Goal: Check status: Check status

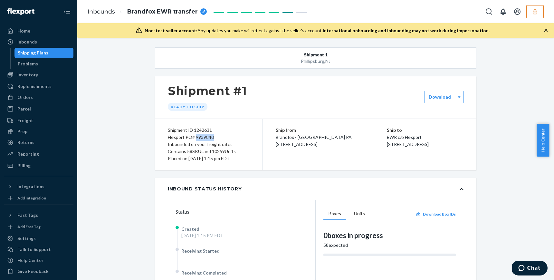
click at [538, 13] on icon "button" at bounding box center [535, 11] width 6 height 6
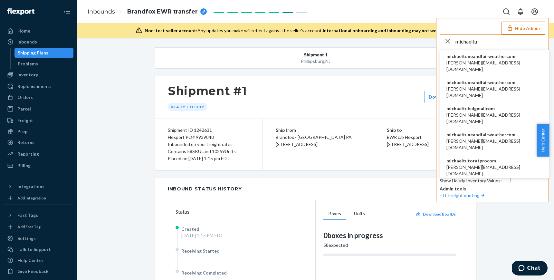
type input "michaeltu"
click at [498, 62] on span "daniel@tuneandfairweather.com" at bounding box center [495, 66] width 96 height 13
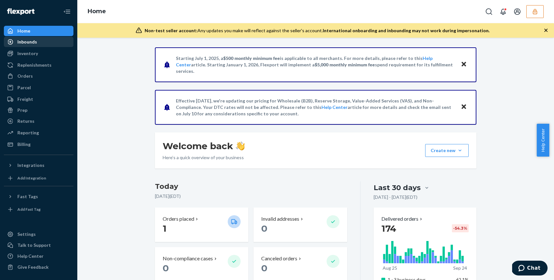
click at [30, 45] on div "Inbounds" at bounding box center [27, 42] width 20 height 6
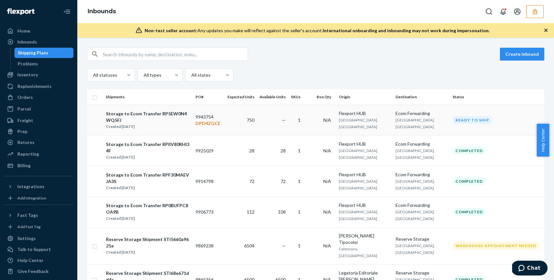
click at [239, 124] on td "750" at bounding box center [241, 120] width 32 height 31
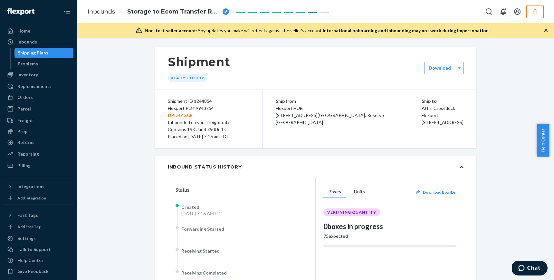
click at [476, 125] on div "Shipment Ready to ship Download Shipment ID 1244854 Flexport PO# 9943754 DPD4ZG…" at bounding box center [315, 266] width 331 height 439
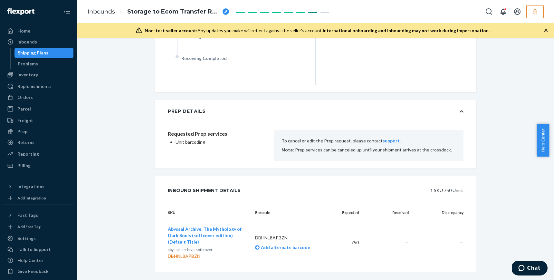
scroll to position [227, 0]
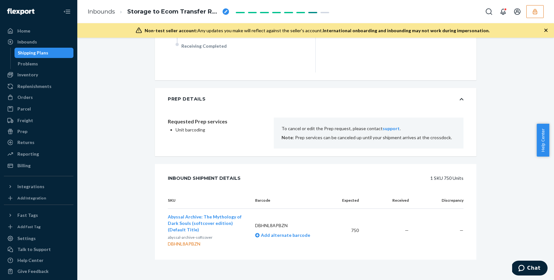
click at [533, 14] on icon "button" at bounding box center [535, 11] width 6 height 6
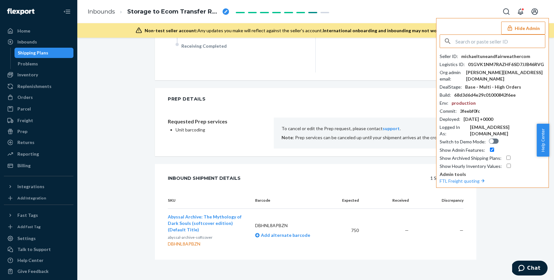
click at [463, 42] on input "text" at bounding box center [501, 41] width 90 height 13
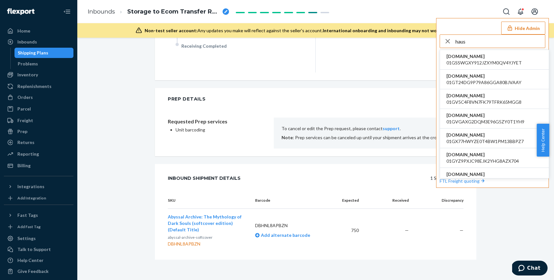
type input "haus"
click at [470, 59] on span "[DOMAIN_NAME]" at bounding box center [484, 56] width 75 height 6
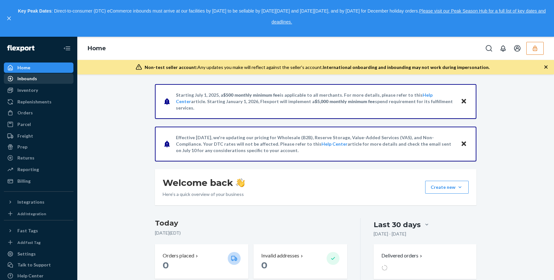
click at [28, 78] on div "Inbounds" at bounding box center [27, 78] width 20 height 6
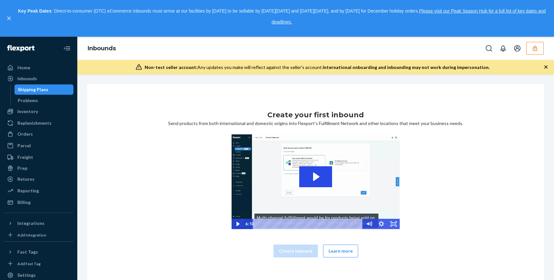
click at [534, 51] on icon "button" at bounding box center [535, 48] width 4 height 5
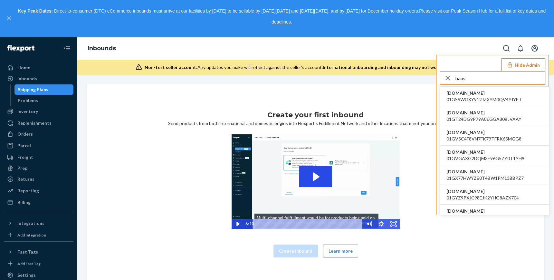
type input "haus"
click at [473, 118] on span "01GT24DG9P79A86GGA80BJVAAY" at bounding box center [484, 119] width 75 height 6
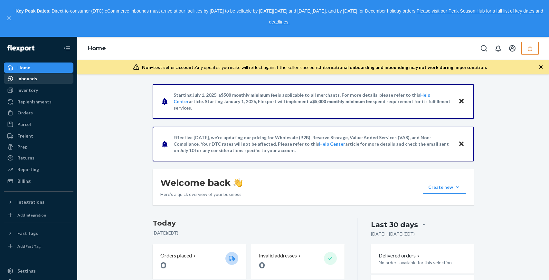
click at [28, 78] on div "Inbounds" at bounding box center [27, 78] width 20 height 6
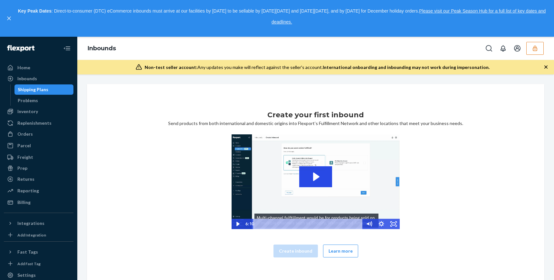
click at [530, 49] on button "button" at bounding box center [535, 48] width 17 height 13
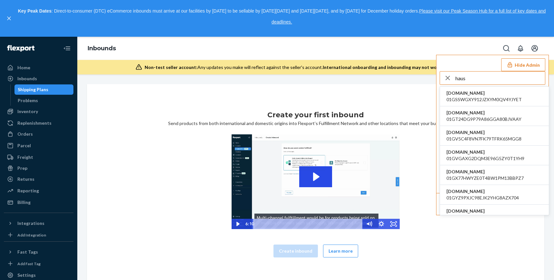
type input "haus"
click at [475, 140] on span "01GV5C4F8VN7FK79TFRK65MGG8" at bounding box center [484, 139] width 75 height 6
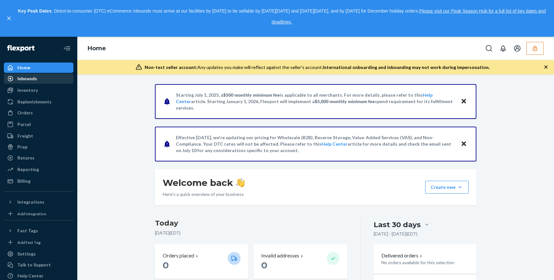
click at [23, 76] on div "Inbounds" at bounding box center [27, 78] width 20 height 6
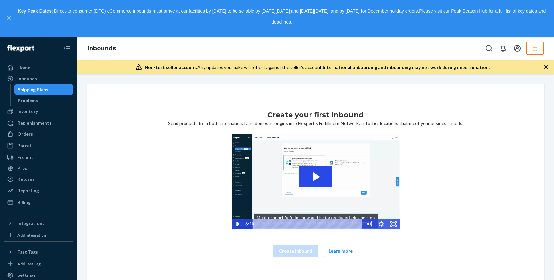
click at [538, 47] on icon "button" at bounding box center [535, 48] width 6 height 6
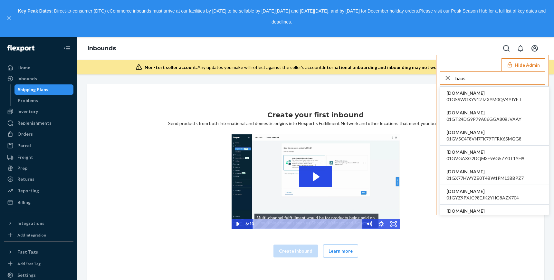
type input "haus"
click at [467, 155] on span "[DOMAIN_NAME]" at bounding box center [486, 152] width 78 height 6
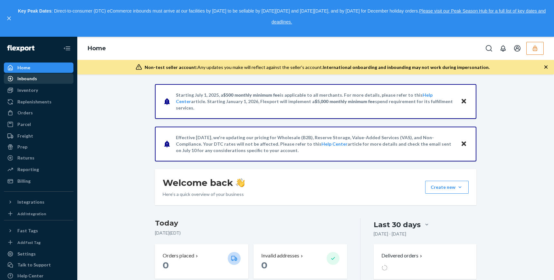
click at [25, 81] on div "Inbounds" at bounding box center [27, 78] width 20 height 6
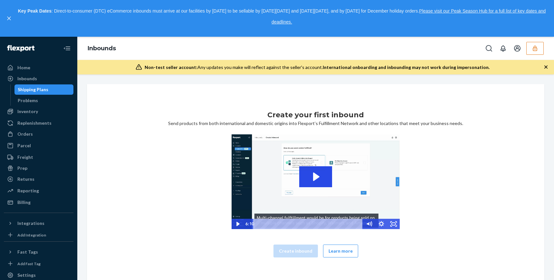
click at [535, 44] on button "button" at bounding box center [535, 48] width 17 height 13
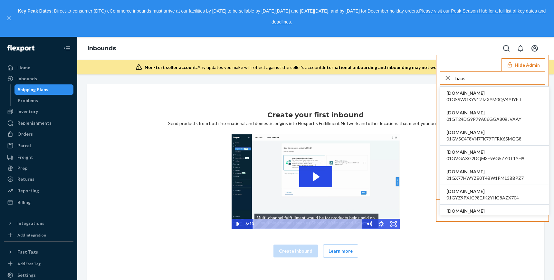
type input "haus"
click at [463, 177] on span "01GX77HWYZE0T4BW1PM13BBPZ7" at bounding box center [485, 178] width 77 height 6
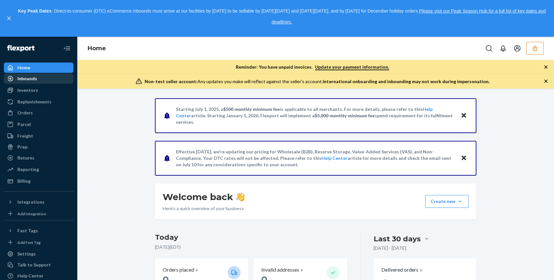
click at [53, 78] on div "Inbounds" at bounding box center [39, 78] width 68 height 9
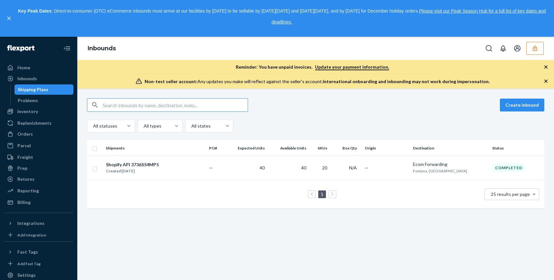
click at [532, 47] on icon "button" at bounding box center [535, 48] width 6 height 6
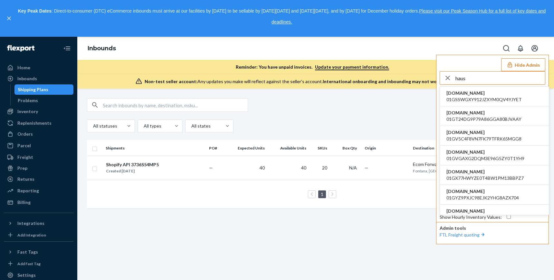
type input "haus"
click at [487, 190] on span "ruphausa.myshopify.com" at bounding box center [483, 191] width 72 height 6
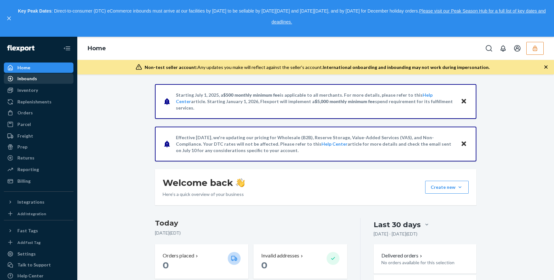
click at [24, 77] on div "Inbounds" at bounding box center [27, 78] width 20 height 6
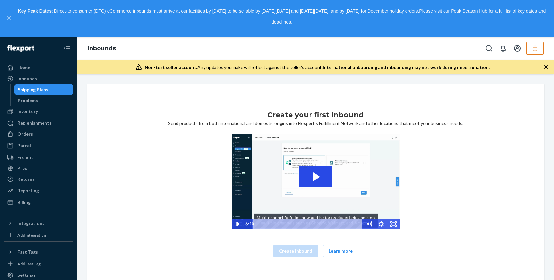
click at [537, 48] on icon "button" at bounding box center [535, 48] width 6 height 6
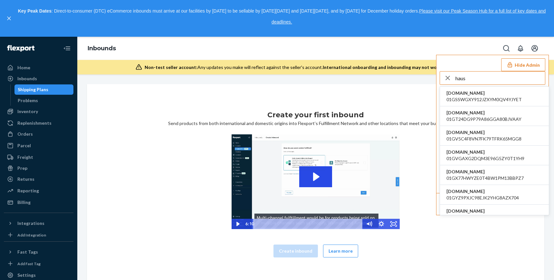
type input "haus"
click at [477, 212] on span "kustom-haus.myshopify.com" at bounding box center [484, 211] width 74 height 6
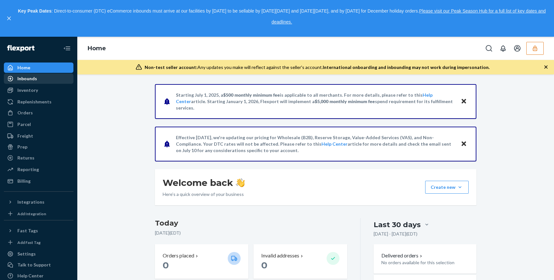
click at [20, 76] on div "Inbounds" at bounding box center [27, 78] width 20 height 6
